Goal: Check status: Check status

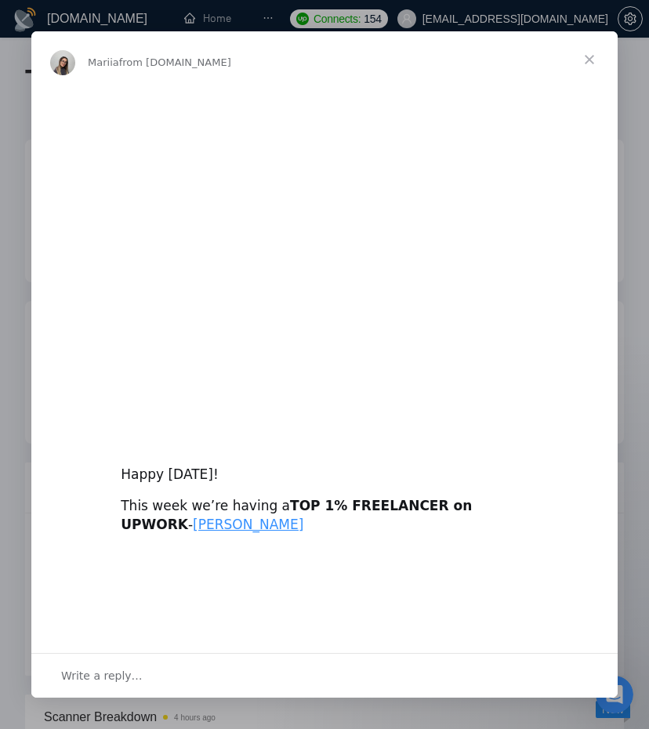
click at [594, 59] on span "Close" at bounding box center [589, 59] width 56 height 56
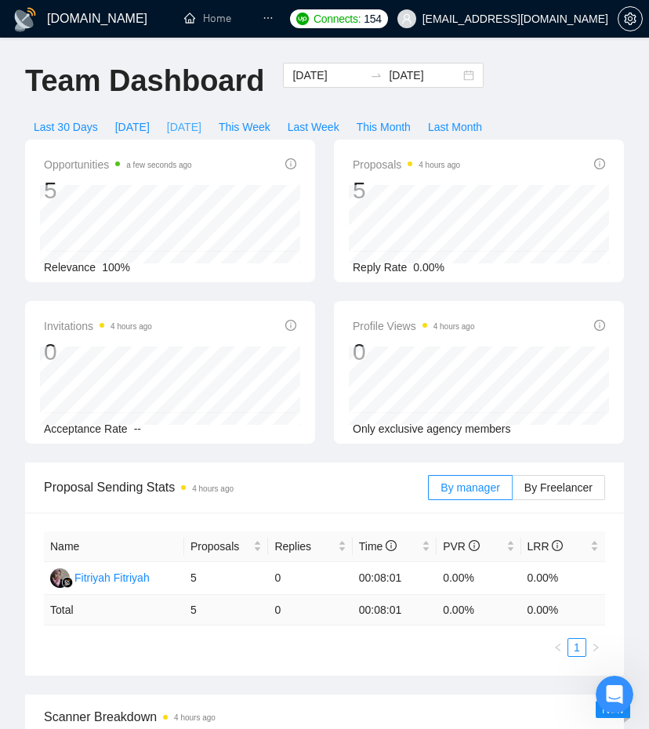
click at [180, 129] on span "[DATE]" at bounding box center [184, 126] width 34 height 17
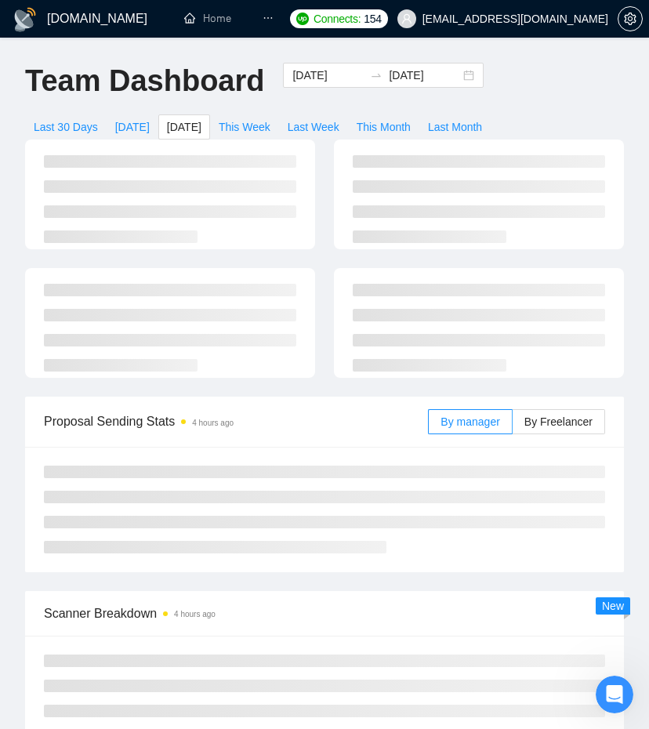
type input "[DATE]"
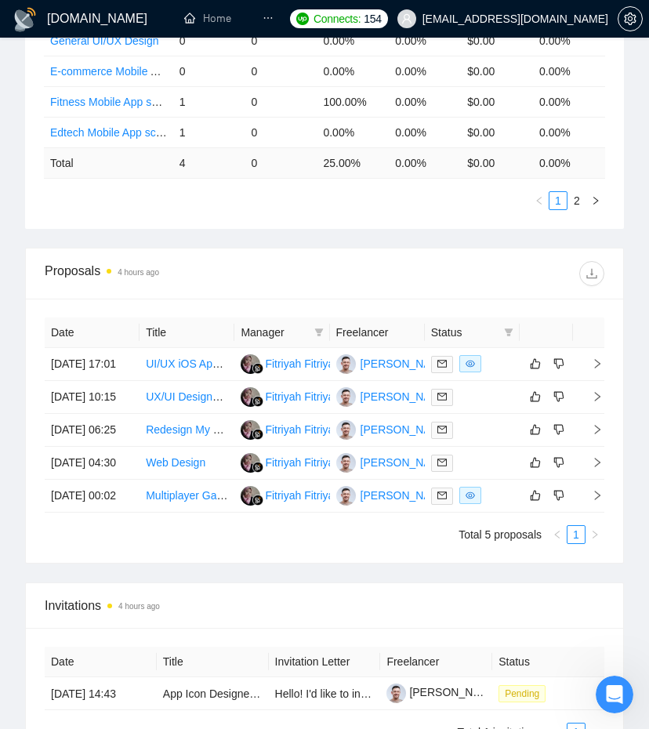
scroll to position [289, 0]
